Goal: Book appointment/travel/reservation

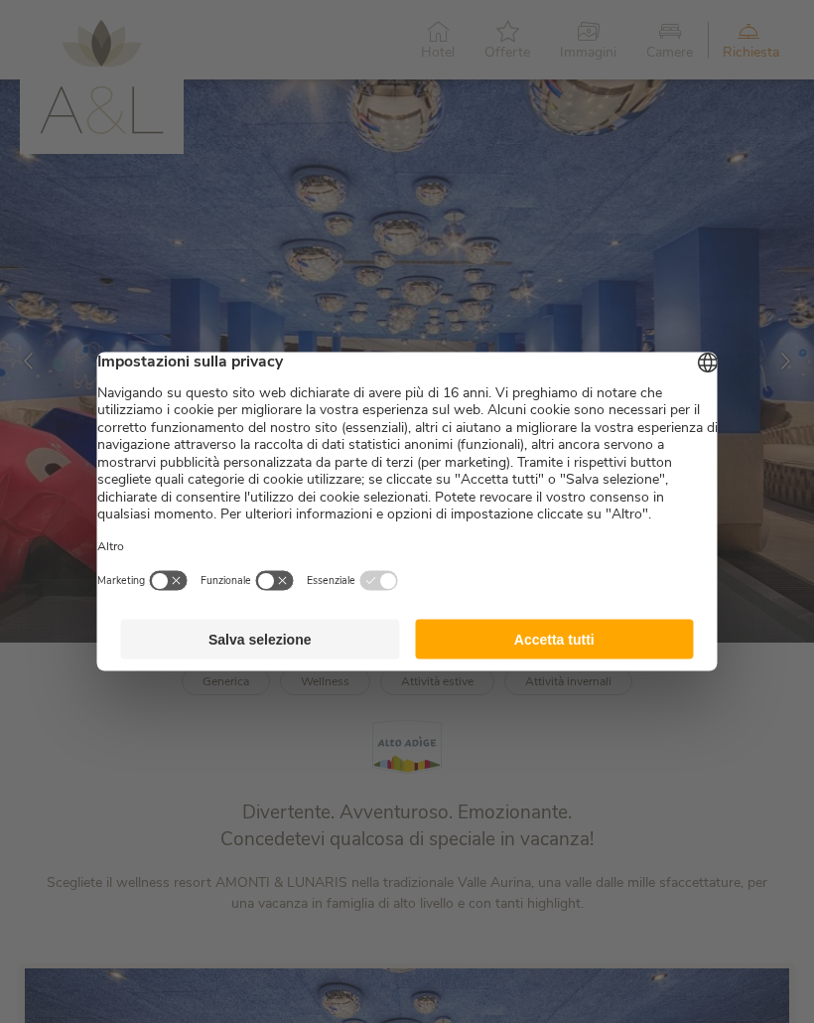
click at [655, 659] on button "Accetta tutti" at bounding box center [554, 640] width 279 height 40
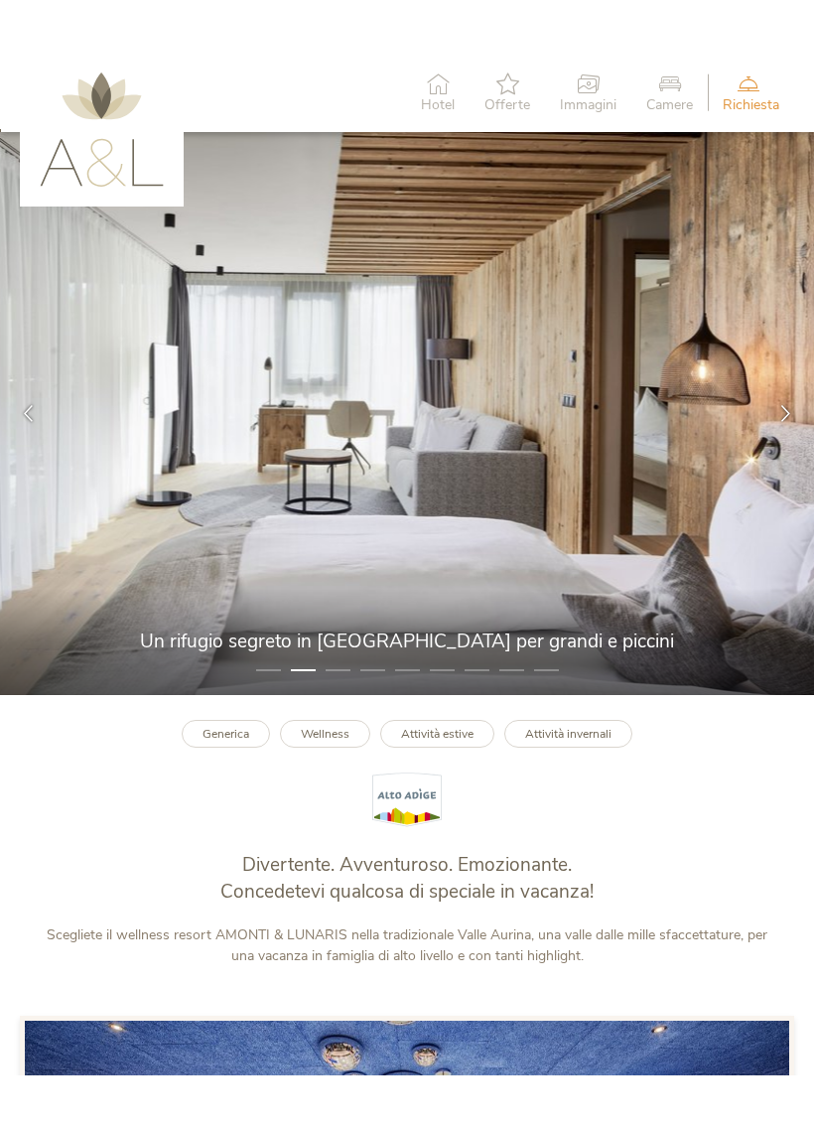
scroll to position [7, 0]
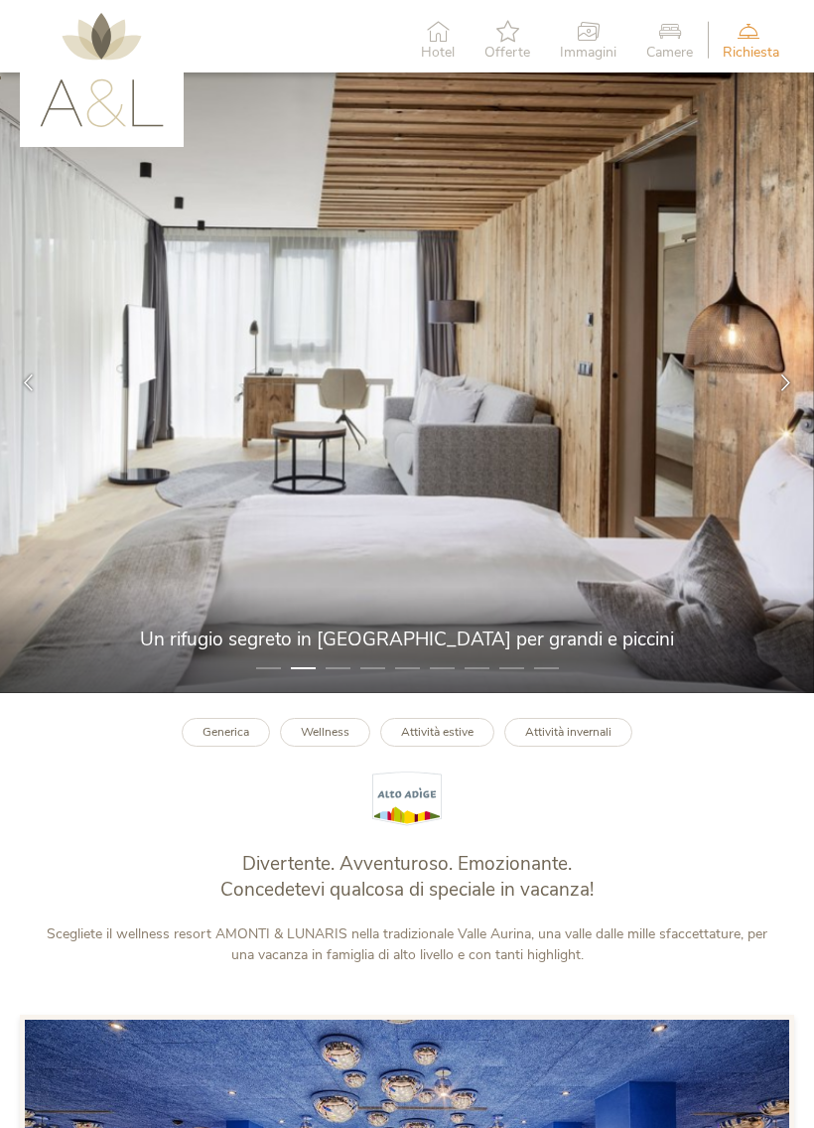
click at [780, 384] on icon at bounding box center [786, 382] width 17 height 17
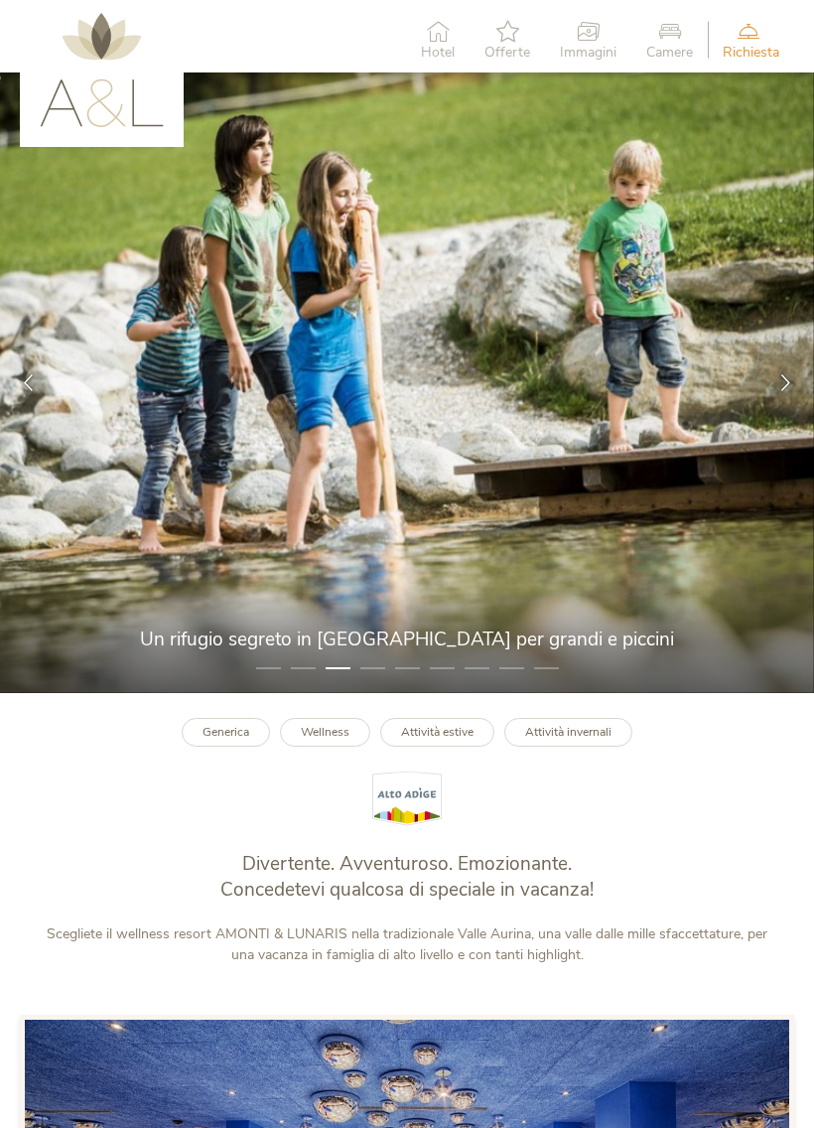
click at [779, 374] on icon at bounding box center [786, 382] width 17 height 17
click at [786, 404] on div at bounding box center [786, 383] width 57 height 57
click at [779, 390] on div at bounding box center [786, 383] width 57 height 57
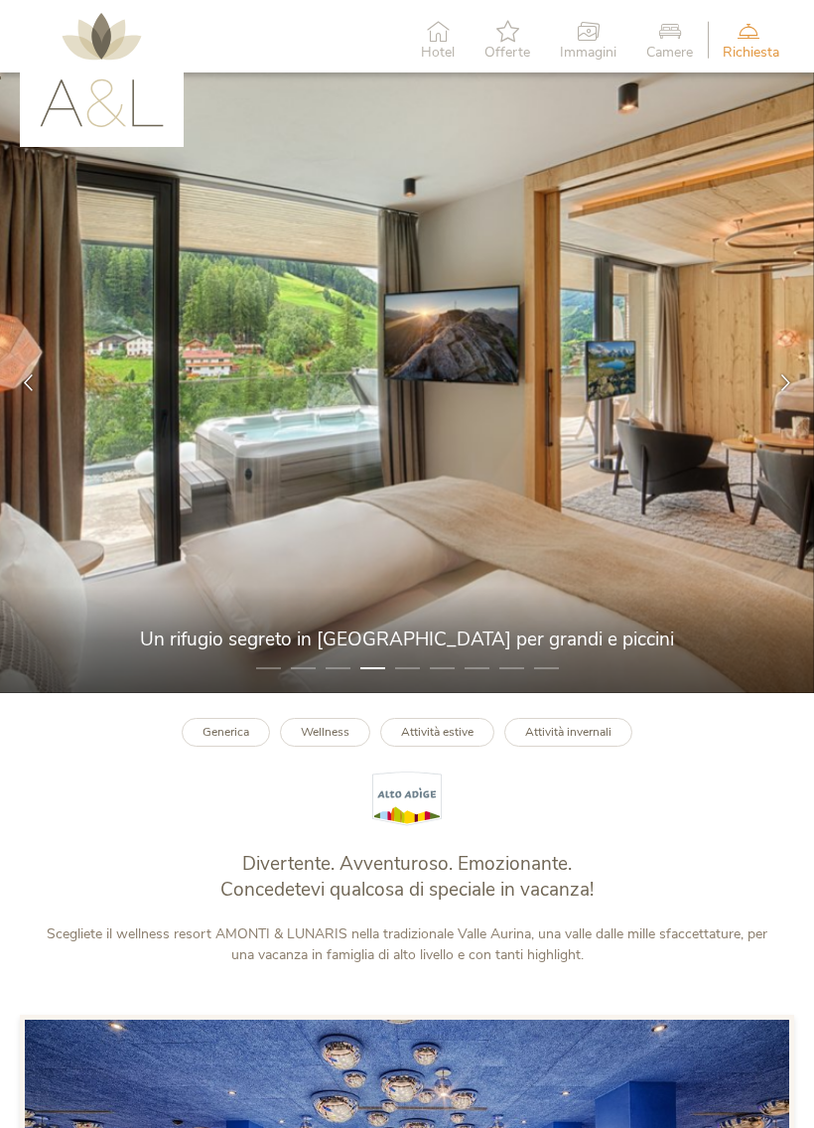
click at [784, 390] on div at bounding box center [786, 383] width 57 height 57
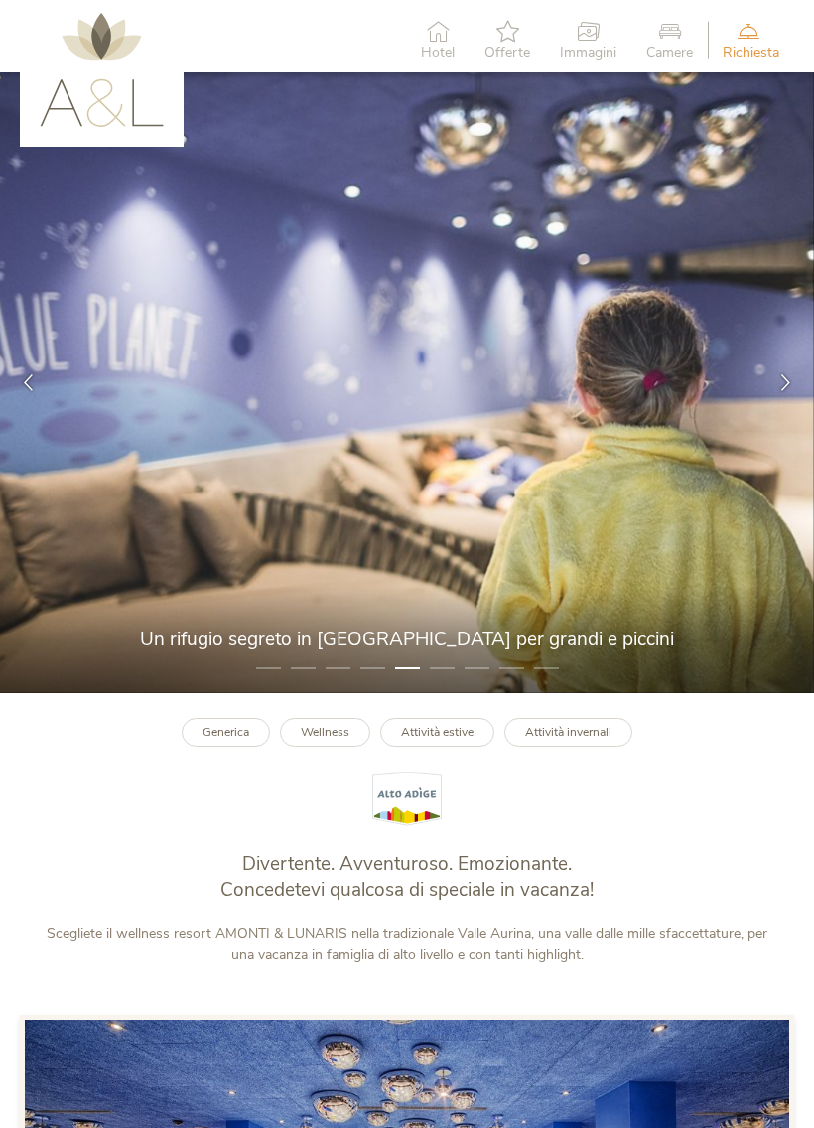
click at [784, 391] on div at bounding box center [786, 383] width 57 height 57
click at [782, 387] on icon at bounding box center [786, 382] width 17 height 17
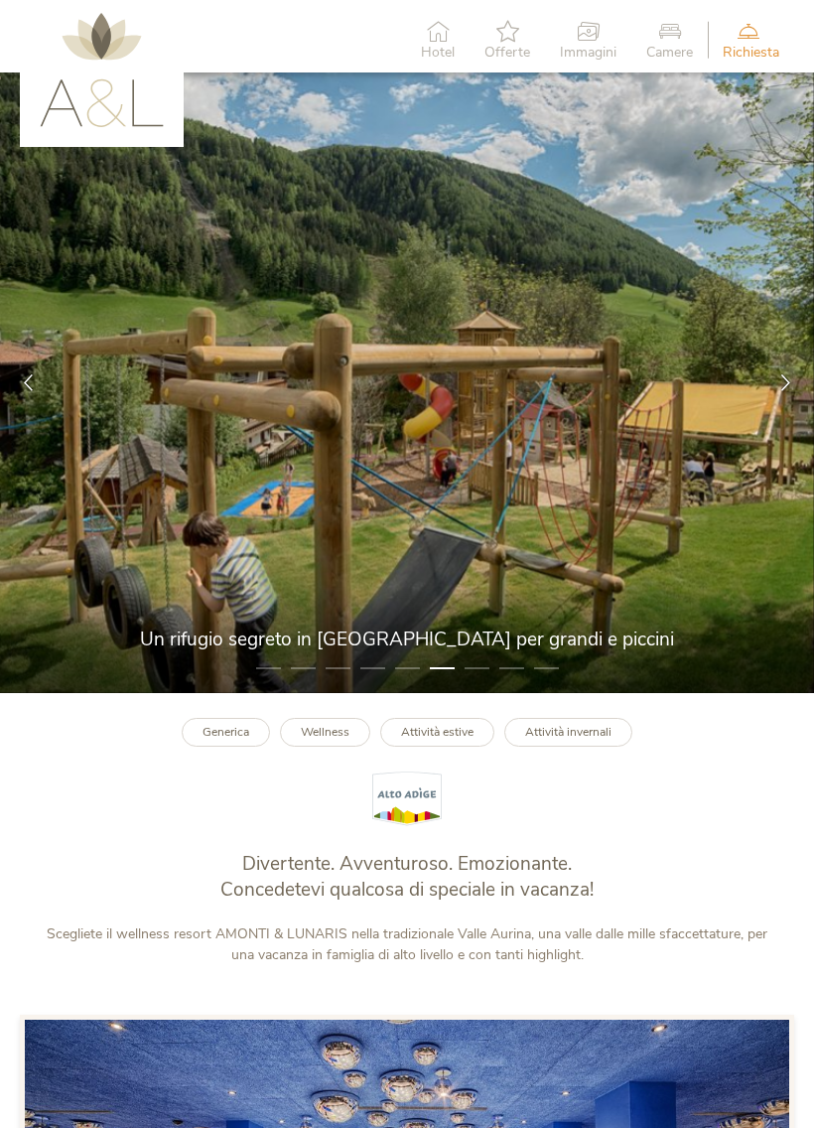
click at [778, 396] on div at bounding box center [786, 383] width 57 height 57
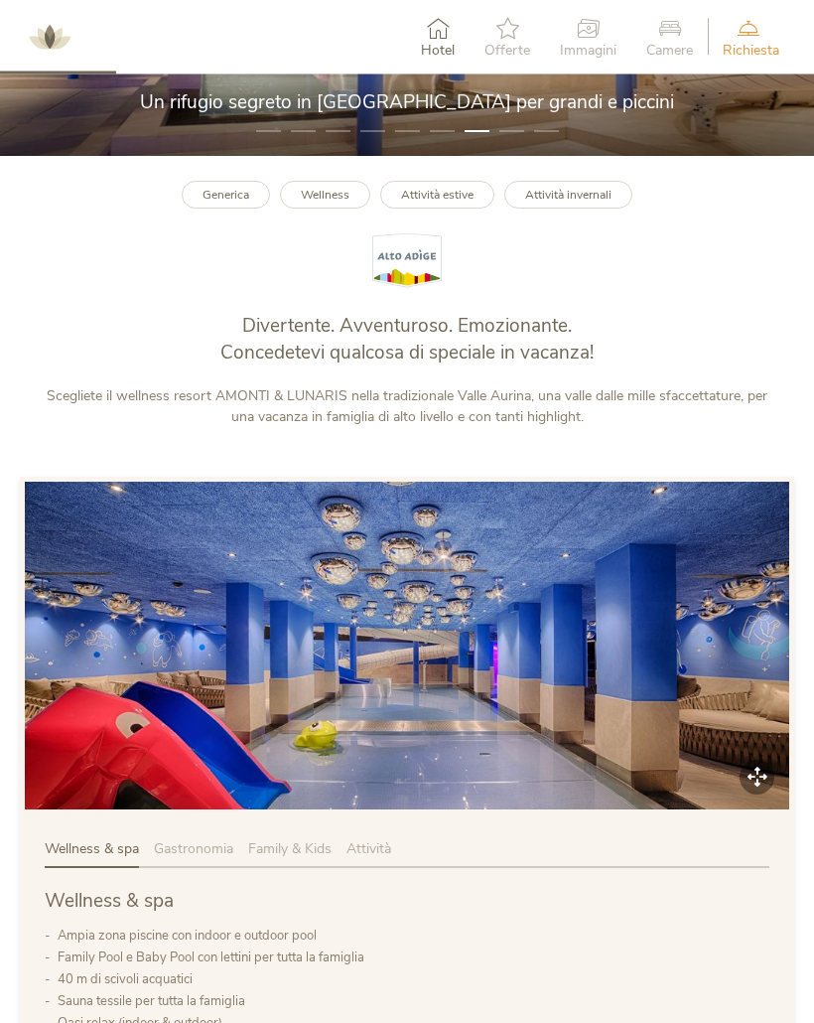
scroll to position [0, 0]
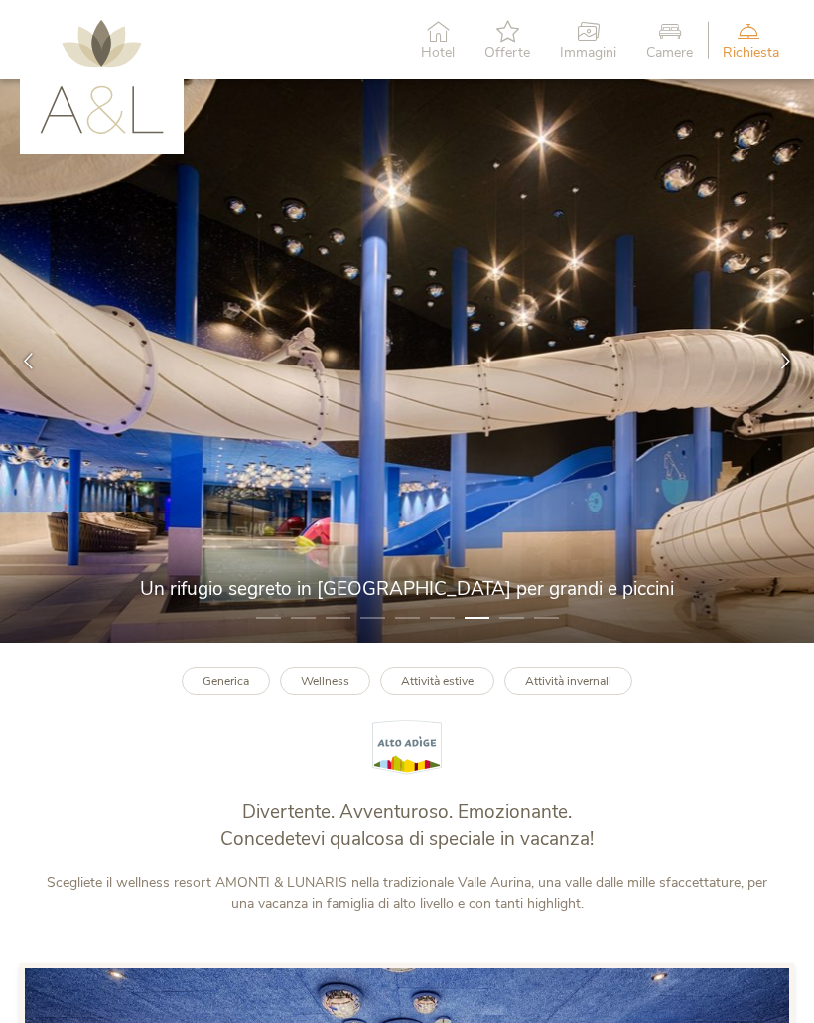
click at [752, 46] on span "Richiesta" at bounding box center [751, 53] width 57 height 14
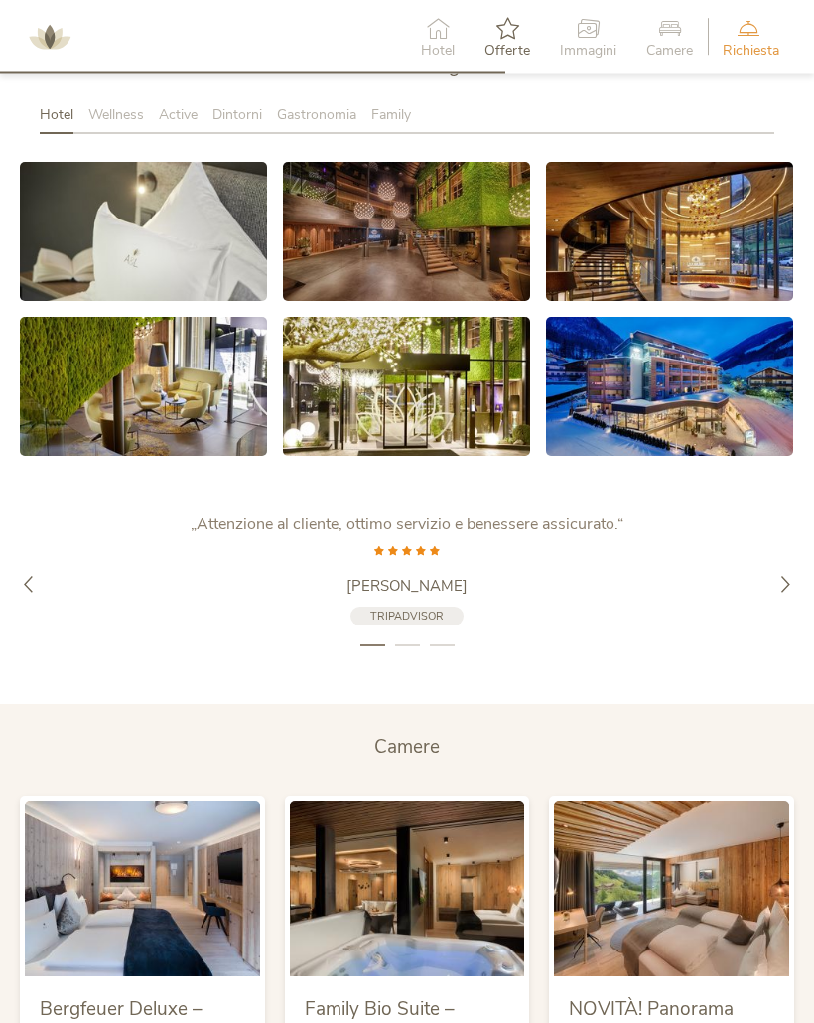
scroll to position [2903, 0]
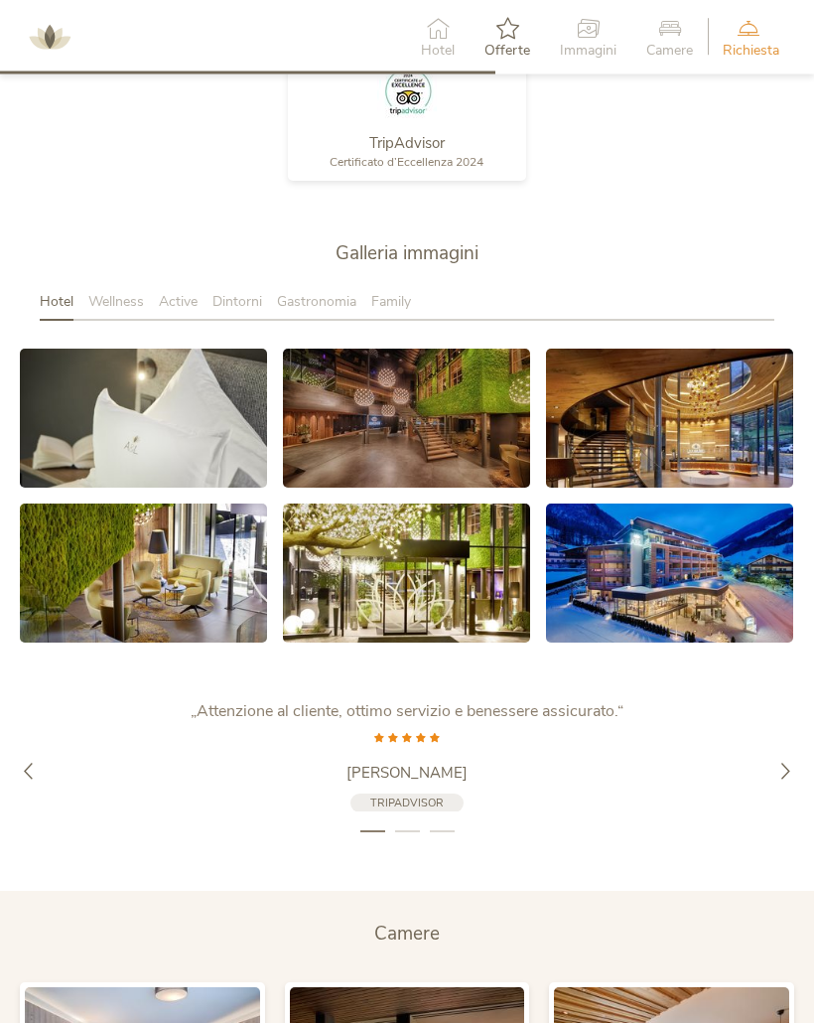
click at [457, 35] on div "Hotel" at bounding box center [438, 37] width 64 height 61
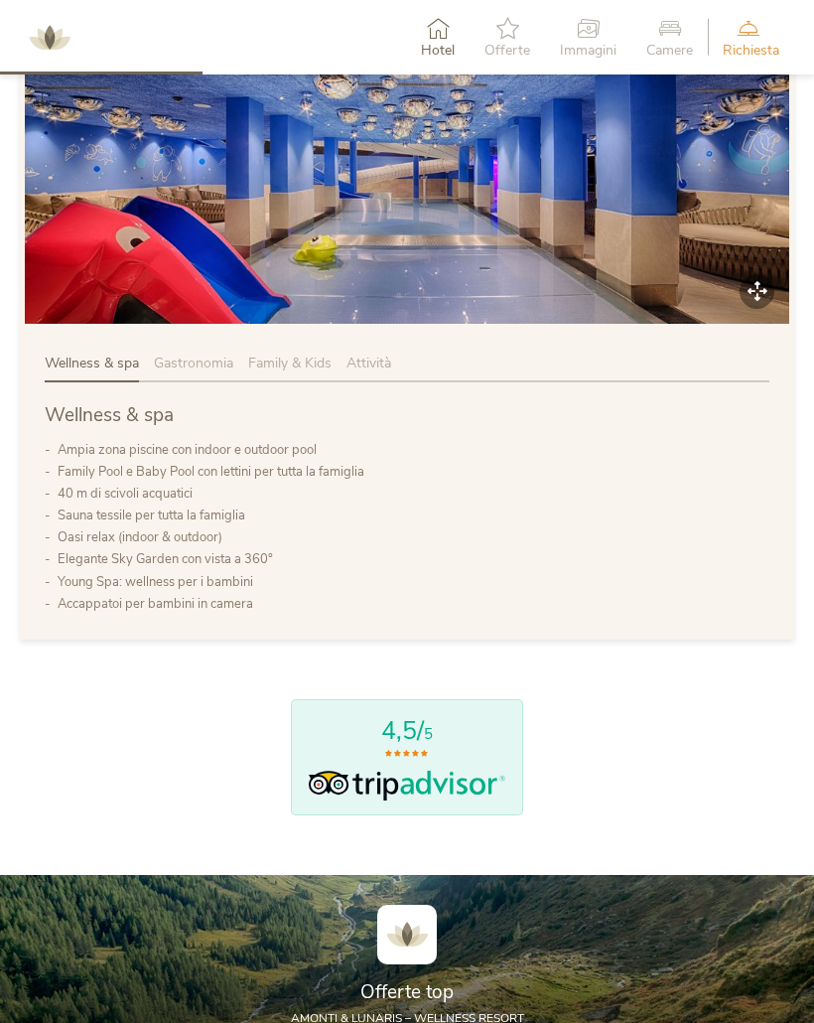
click at [503, 419] on div "Wellness & spa Gastronomia Family & Kids Attività Wellness & spa Ampia zona pis…" at bounding box center [407, 484] width 775 height 311
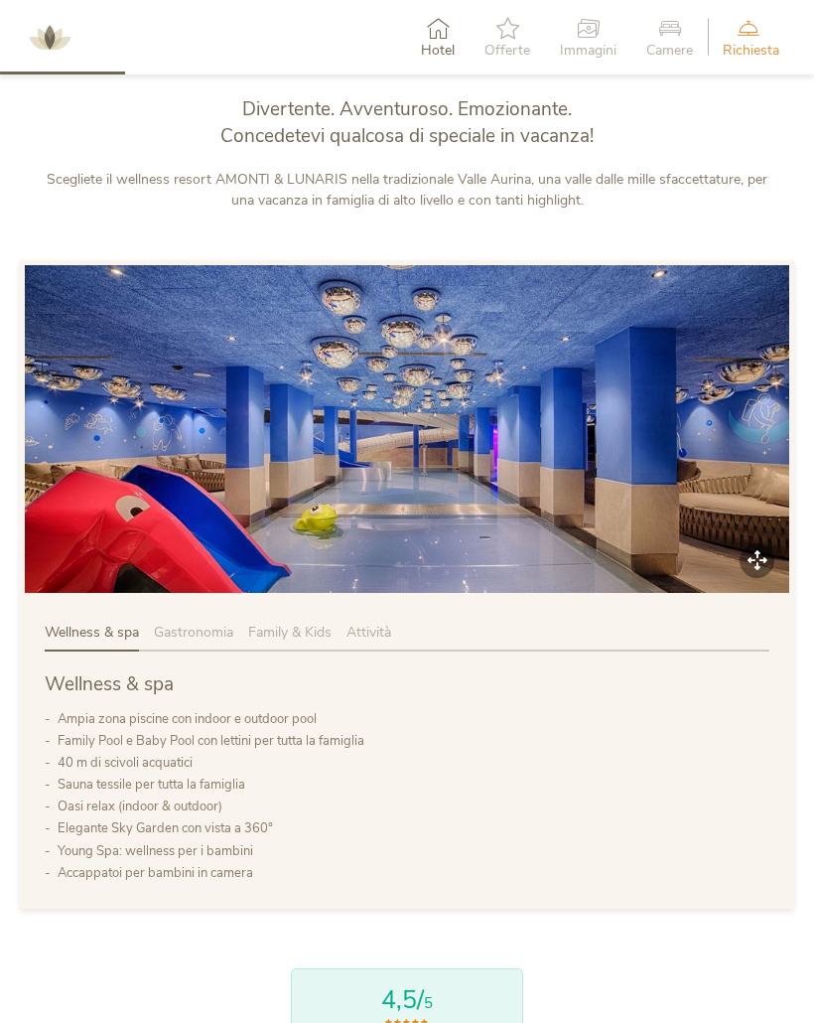
scroll to position [699, 0]
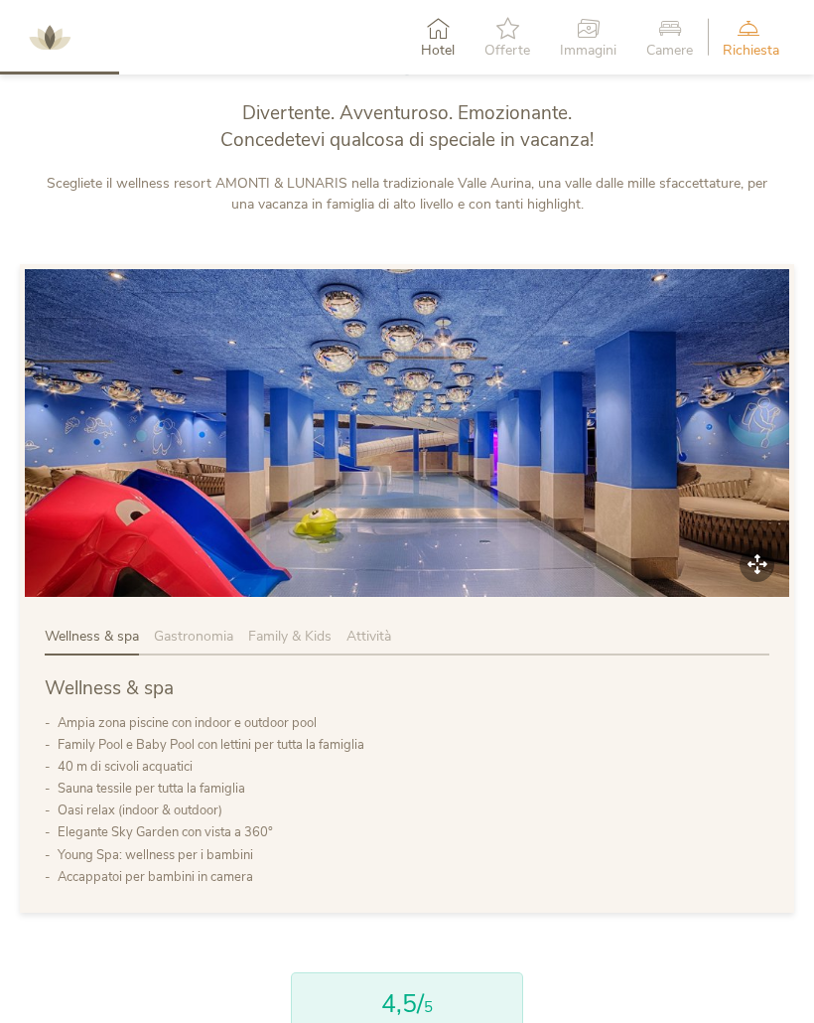
click at [511, 44] on span "Offerte" at bounding box center [508, 51] width 46 height 14
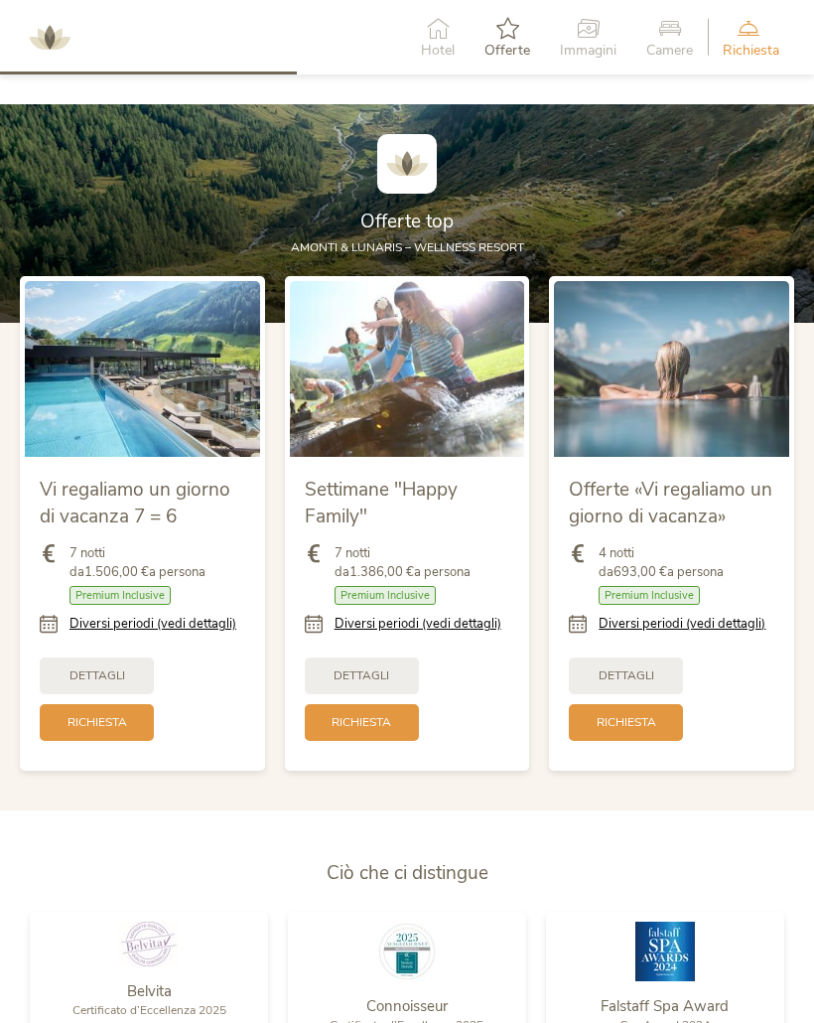
click at [589, 29] on icon at bounding box center [588, 28] width 57 height 22
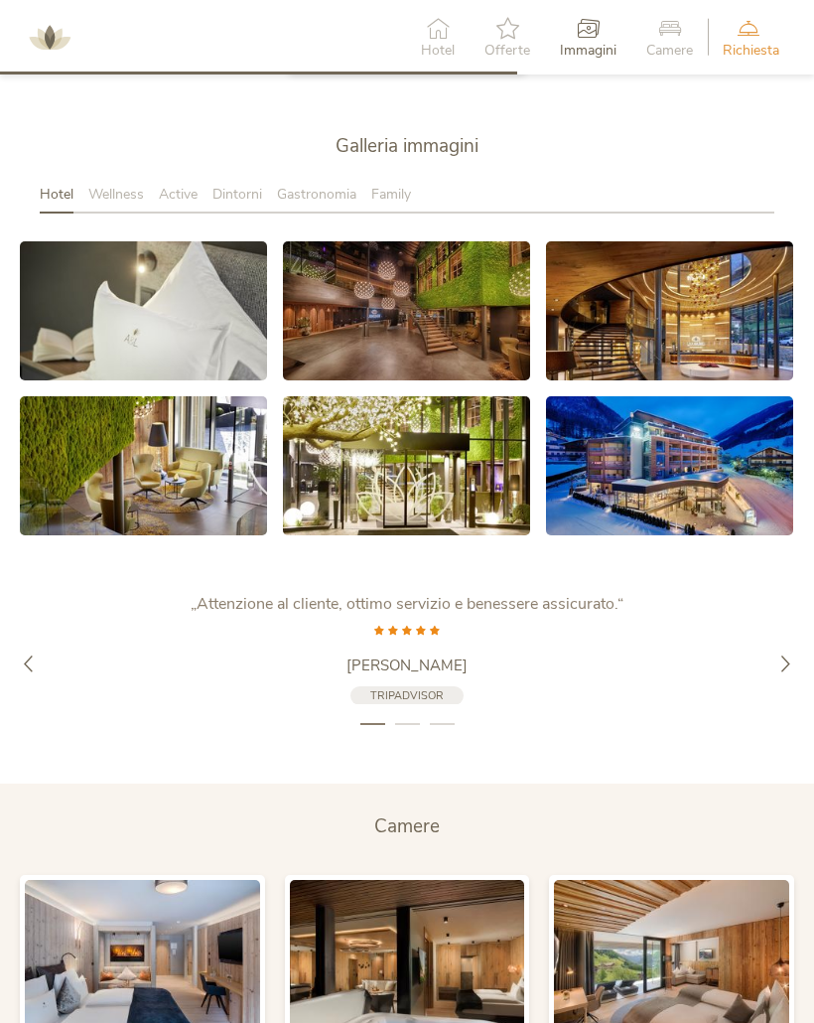
scroll to position [3032, 0]
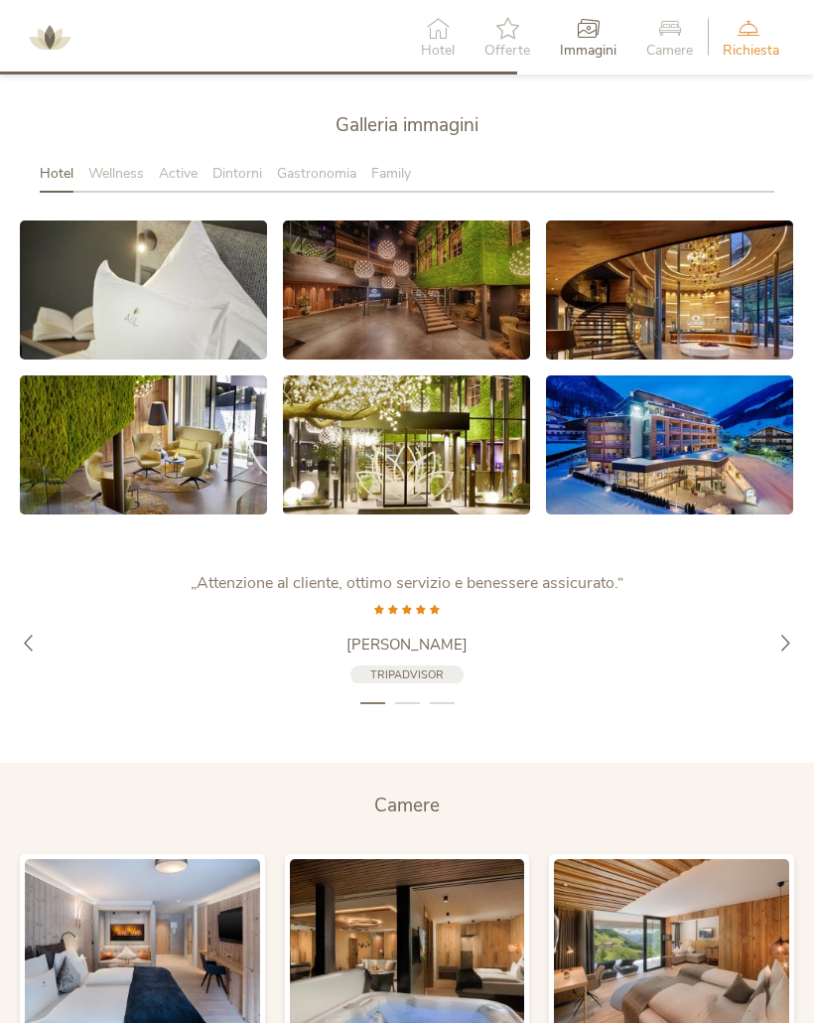
click at [781, 635] on icon at bounding box center [786, 643] width 17 height 17
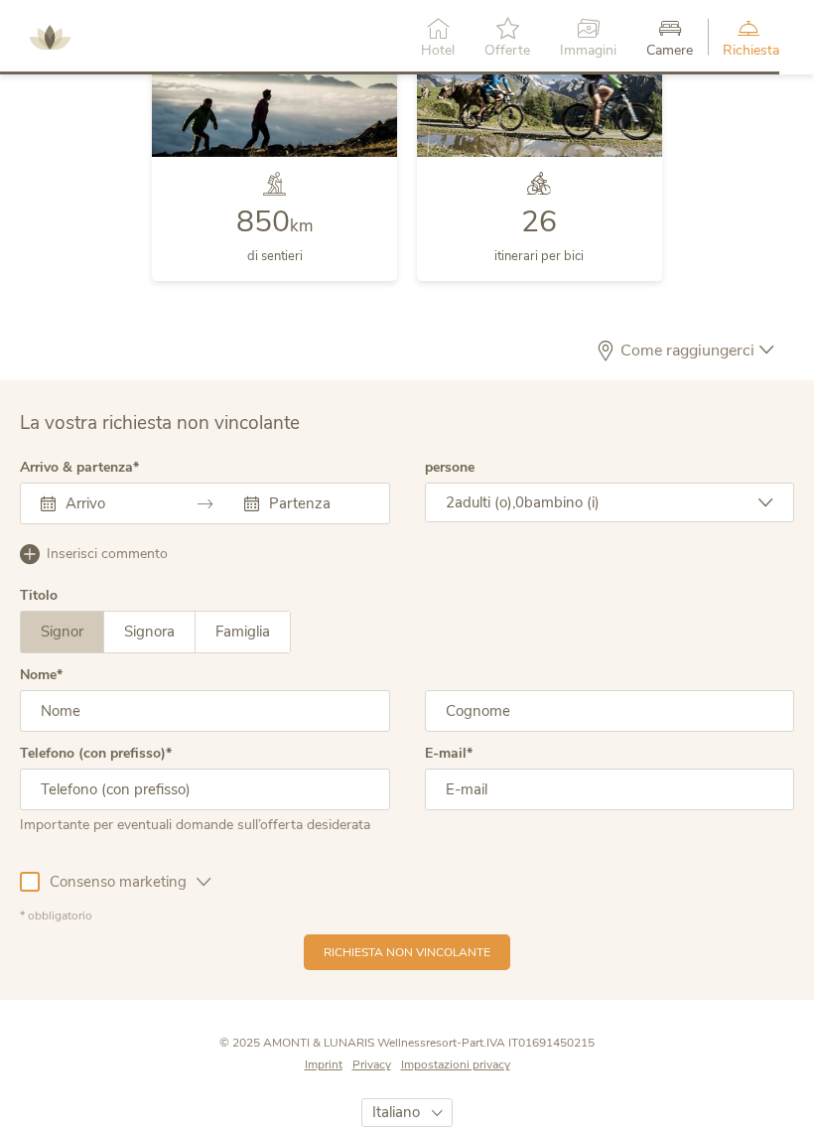
scroll to position [4527, 0]
click at [770, 344] on icon at bounding box center [767, 351] width 15 height 15
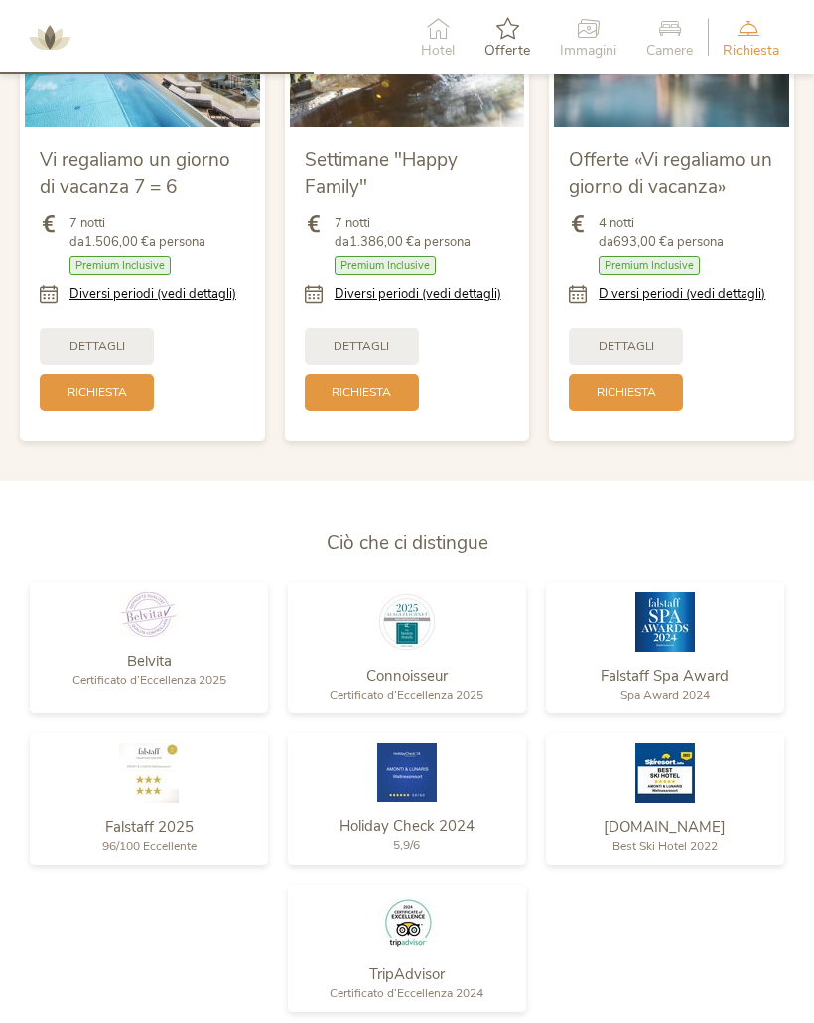
scroll to position [1995, 0]
